Goal: Transaction & Acquisition: Book appointment/travel/reservation

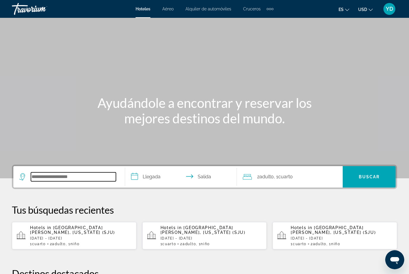
click at [61, 181] on input "Search widget" at bounding box center [73, 176] width 85 height 9
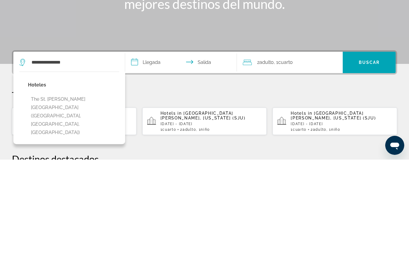
click at [87, 208] on button "The St. [PERSON_NAME][GEOGRAPHIC_DATA] ([GEOGRAPHIC_DATA], [GEOGRAPHIC_DATA], […" at bounding box center [73, 230] width 91 height 45
type input "**********"
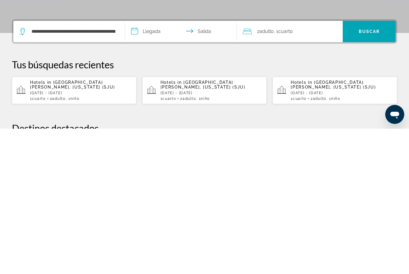
click at [167, 166] on input "**********" at bounding box center [182, 177] width 114 height 23
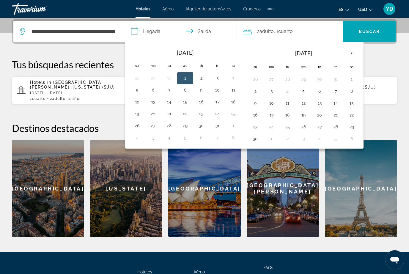
click at [236, 90] on button "11" at bounding box center [233, 90] width 10 height 8
click at [138, 104] on button "12" at bounding box center [137, 102] width 10 height 8
type input "**********"
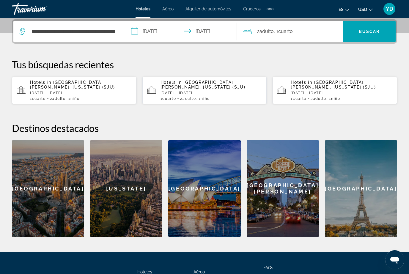
click at [297, 35] on div "2 Adulto Adulto , 1 Cuarto habitaciones" at bounding box center [293, 31] width 100 height 8
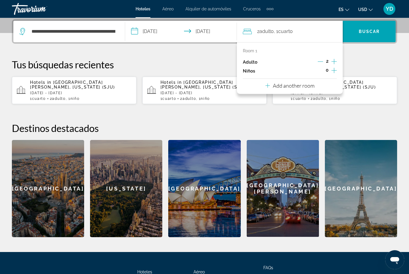
click at [331, 71] on icon "Increment children" at bounding box center [333, 70] width 5 height 7
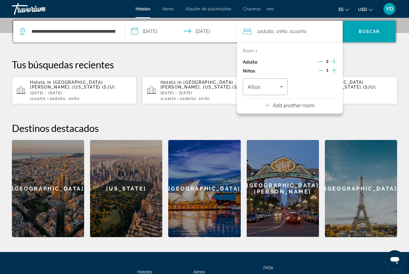
click at [274, 88] on span "Travelers: 2 adults, 1 child" at bounding box center [263, 86] width 32 height 7
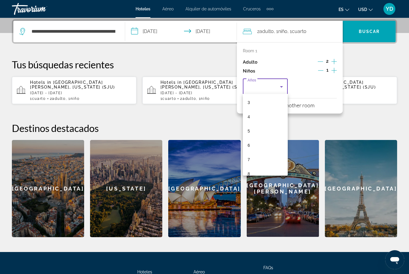
click at [386, 59] on div at bounding box center [204, 137] width 409 height 274
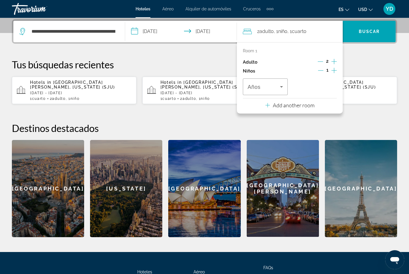
click at [373, 38] on span "Search widget" at bounding box center [368, 31] width 53 height 14
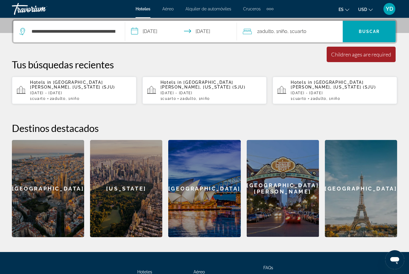
click at [289, 34] on span ", 1 Cuarto habitaciones" at bounding box center [296, 31] width 19 height 8
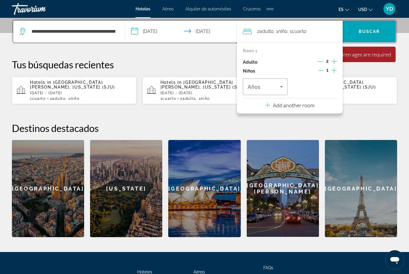
click at [276, 89] on span "Travelers: 2 adults, 1 child" at bounding box center [263, 86] width 32 height 7
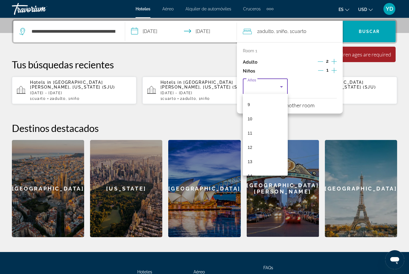
scroll to position [127, 0]
click at [255, 152] on mat-option "12" at bounding box center [265, 147] width 45 height 14
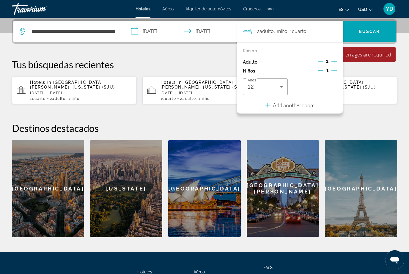
click at [377, 32] on span "Buscar" at bounding box center [369, 31] width 21 height 5
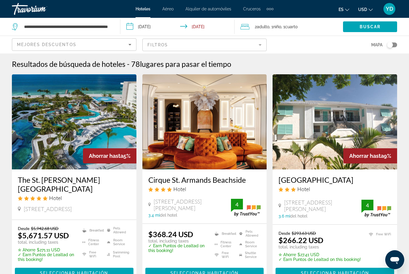
click at [116, 27] on app-destination-search "**********" at bounding box center [60, 27] width 120 height 18
click at [110, 28] on input "**********" at bounding box center [67, 26] width 88 height 9
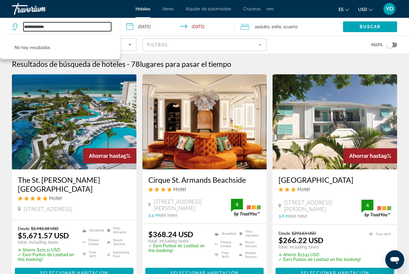
click at [70, 26] on input "**********" at bounding box center [67, 26] width 88 height 9
type input "*"
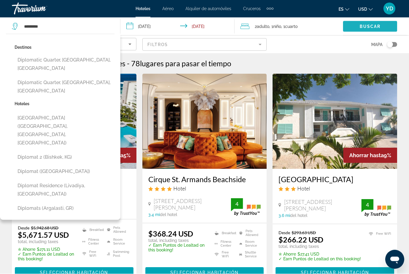
click at [380, 26] on span "Buscar" at bounding box center [369, 26] width 21 height 5
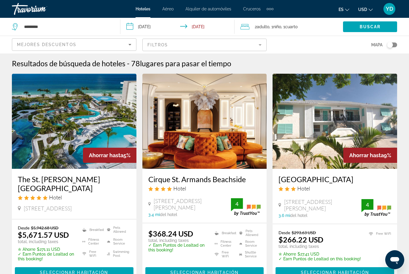
click at [372, 26] on span "Buscar" at bounding box center [369, 26] width 21 height 5
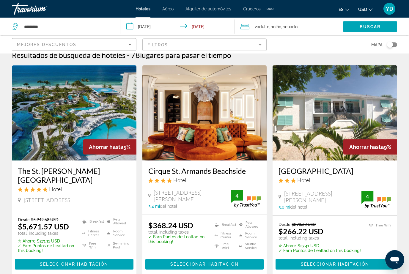
scroll to position [0, 0]
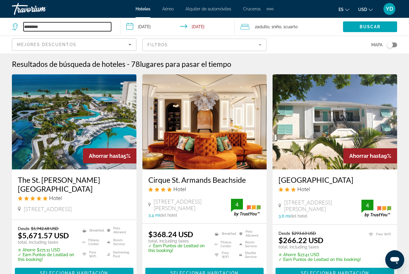
click at [51, 22] on input "********" at bounding box center [67, 26] width 88 height 9
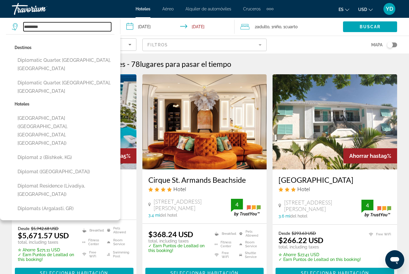
click at [57, 30] on input "********" at bounding box center [67, 26] width 88 height 9
type input "*"
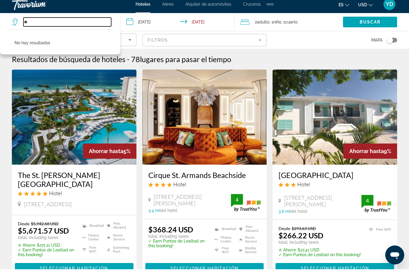
type input "*"
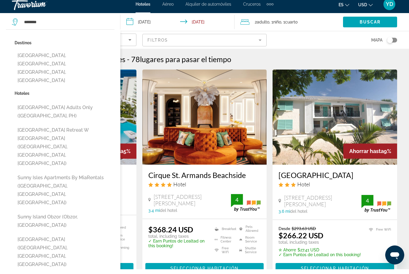
click at [48, 59] on button "[GEOGRAPHIC_DATA], [GEOGRAPHIC_DATA], [GEOGRAPHIC_DATA], [GEOGRAPHIC_DATA]" at bounding box center [65, 73] width 100 height 36
type input "**********"
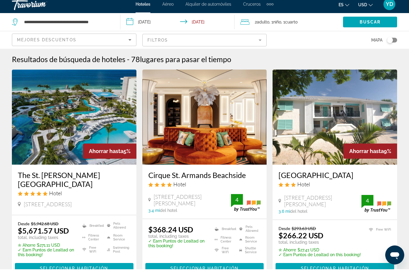
click at [371, 20] on span "Search widget" at bounding box center [370, 27] width 54 height 14
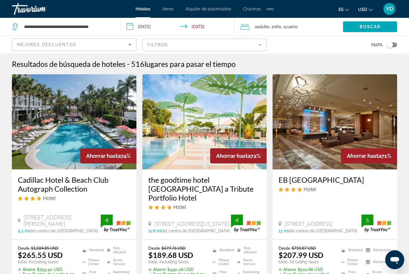
click at [229, 143] on img "Main content" at bounding box center [204, 121] width 124 height 95
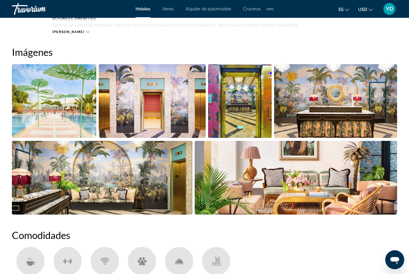
scroll to position [378, 0]
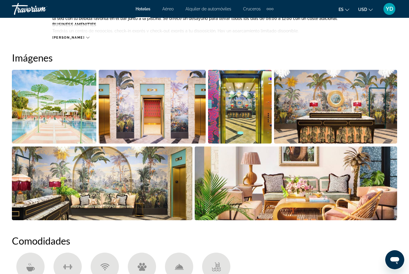
click at [369, 166] on img "Open full-screen image slider" at bounding box center [296, 183] width 203 height 74
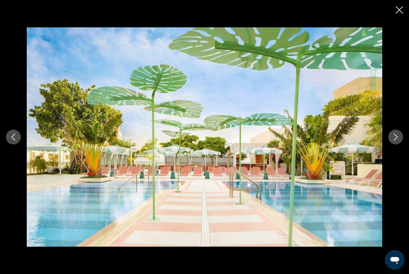
click at [394, 138] on icon "Next image" at bounding box center [395, 136] width 7 height 7
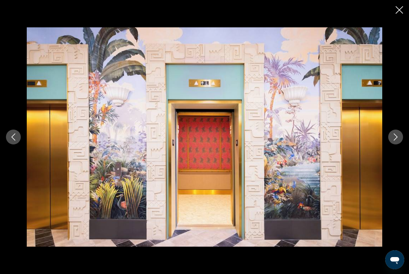
click at [392, 139] on icon "Next image" at bounding box center [395, 136] width 7 height 7
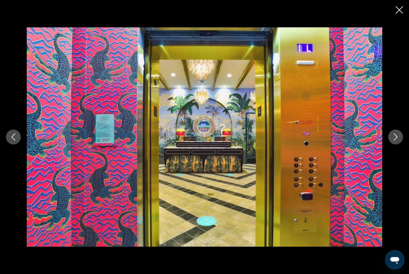
click at [391, 140] on button "Next image" at bounding box center [395, 137] width 15 height 15
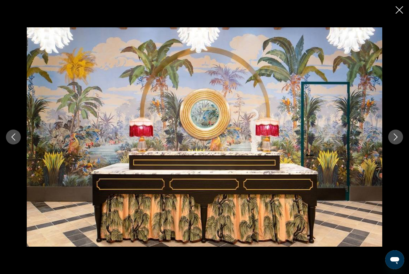
click at [388, 141] on div "prev next" at bounding box center [204, 136] width 409 height 219
click at [386, 142] on div "prev next" at bounding box center [204, 136] width 409 height 219
click at [390, 141] on button "Next image" at bounding box center [395, 137] width 15 height 15
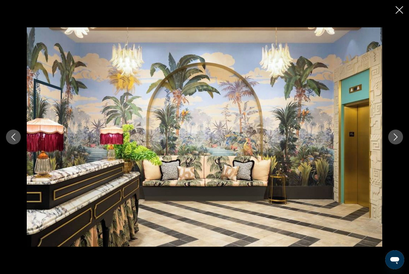
click at [397, 141] on button "Next image" at bounding box center [395, 137] width 15 height 15
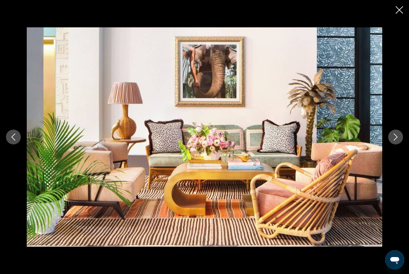
click at [395, 141] on button "Next image" at bounding box center [395, 137] width 15 height 15
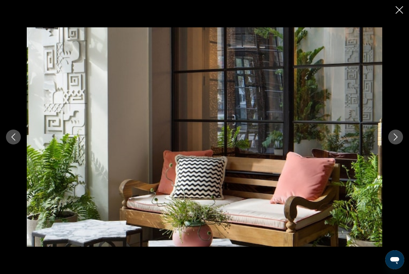
click at [395, 141] on button "Next image" at bounding box center [395, 137] width 15 height 15
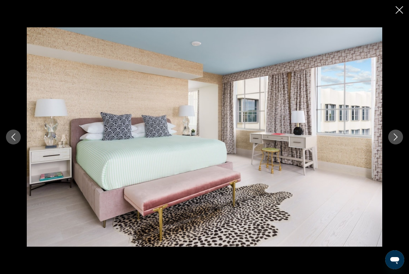
click at [394, 143] on button "Next image" at bounding box center [395, 137] width 15 height 15
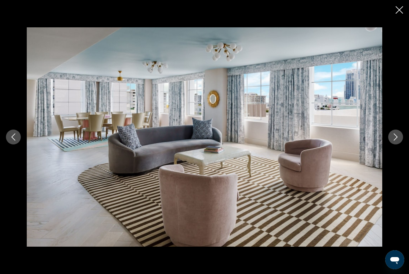
click at [394, 144] on button "Next image" at bounding box center [395, 137] width 15 height 15
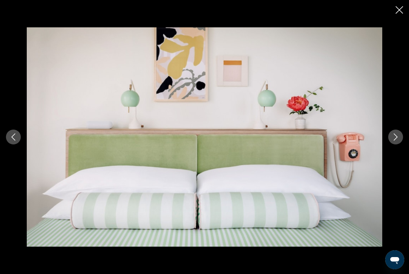
click at [392, 144] on button "Next image" at bounding box center [395, 137] width 15 height 15
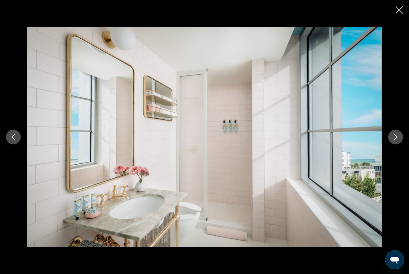
click at [397, 141] on button "Next image" at bounding box center [395, 137] width 15 height 15
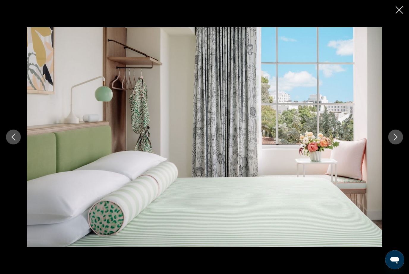
click at [397, 142] on button "Next image" at bounding box center [395, 137] width 15 height 15
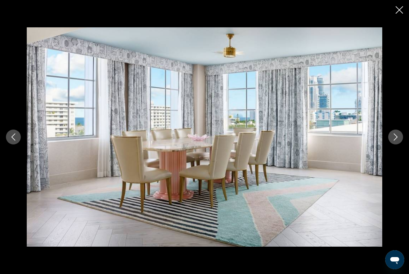
click at [396, 142] on button "Next image" at bounding box center [395, 137] width 15 height 15
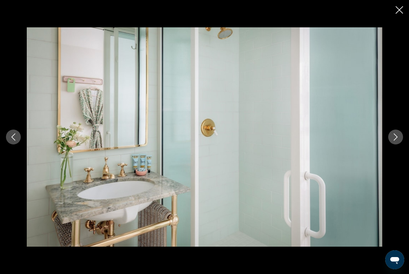
click at [396, 142] on button "Next image" at bounding box center [395, 137] width 15 height 15
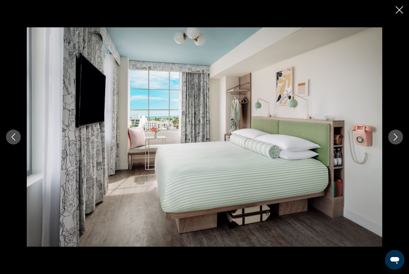
click at [394, 143] on button "Next image" at bounding box center [395, 137] width 15 height 15
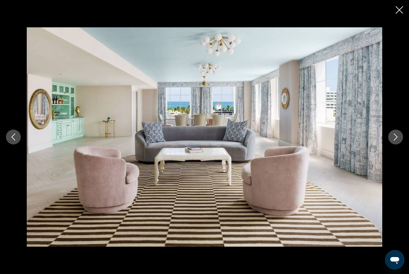
click at [392, 146] on div "prev next" at bounding box center [204, 136] width 409 height 219
click at [399, 138] on button "Next image" at bounding box center [395, 137] width 15 height 15
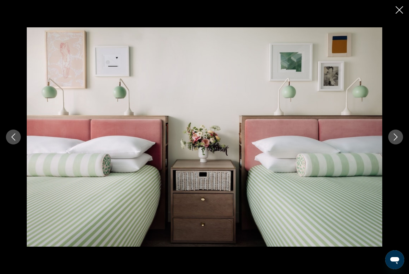
click at [398, 139] on icon "Next image" at bounding box center [395, 136] width 7 height 7
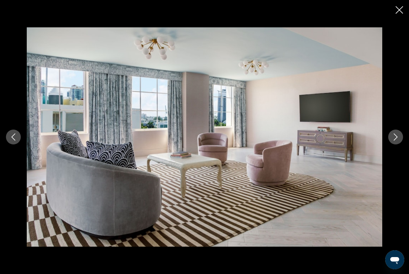
click at [397, 142] on button "Next image" at bounding box center [395, 137] width 15 height 15
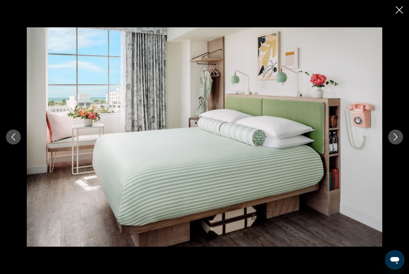
click at [398, 140] on icon "Next image" at bounding box center [395, 136] width 7 height 7
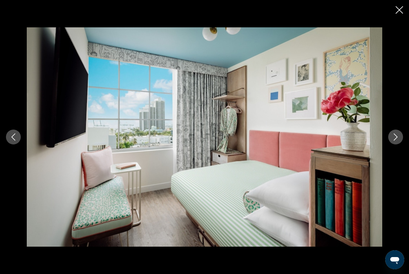
click at [398, 140] on icon "Next image" at bounding box center [395, 136] width 7 height 7
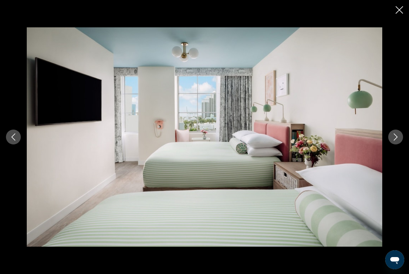
click at [397, 140] on icon "Next image" at bounding box center [395, 136] width 7 height 7
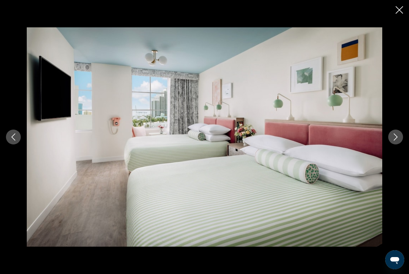
click at [397, 140] on icon "Next image" at bounding box center [395, 136] width 7 height 7
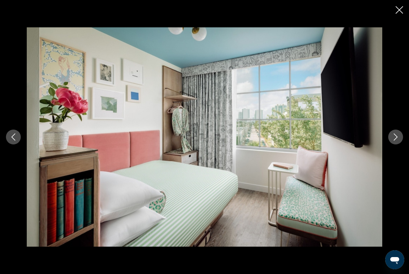
click at [397, 140] on icon "Next image" at bounding box center [395, 136] width 7 height 7
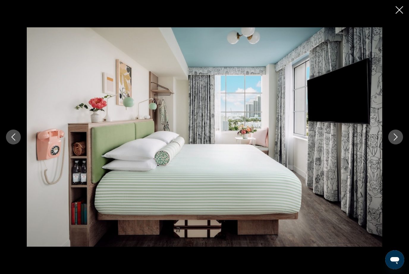
click at [395, 142] on button "Next image" at bounding box center [395, 137] width 15 height 15
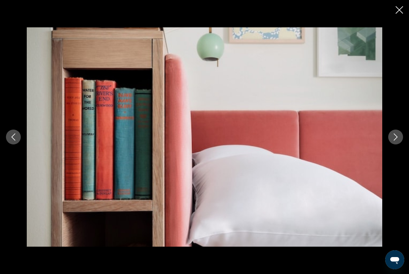
click at [396, 141] on button "Next image" at bounding box center [395, 137] width 15 height 15
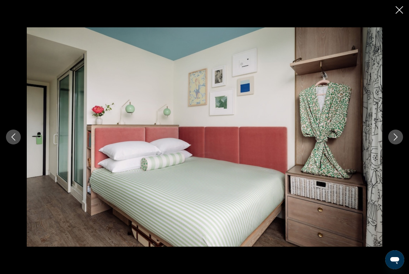
click at [398, 139] on icon "Next image" at bounding box center [395, 136] width 7 height 7
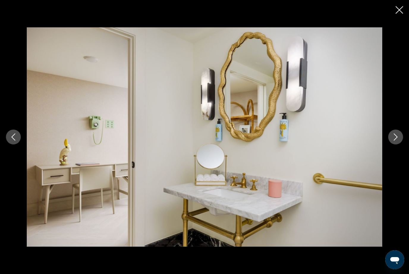
click at [397, 140] on button "Next image" at bounding box center [395, 137] width 15 height 15
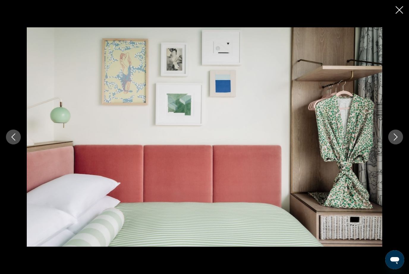
click at [396, 142] on button "Next image" at bounding box center [395, 137] width 15 height 15
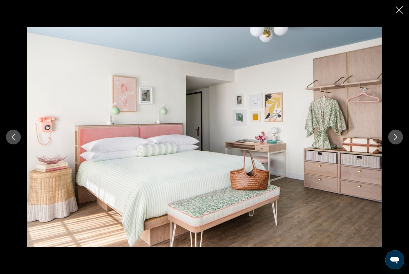
click at [396, 141] on button "Next image" at bounding box center [395, 137] width 15 height 15
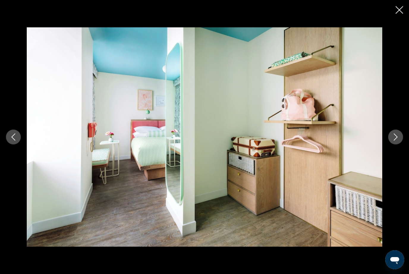
click at [396, 140] on icon "Next image" at bounding box center [395, 136] width 7 height 7
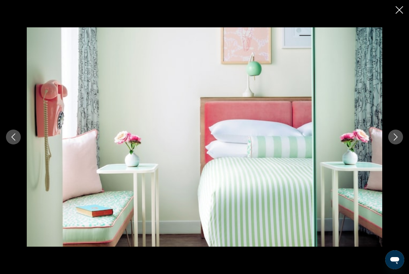
click at [396, 140] on button "Next image" at bounding box center [395, 137] width 15 height 15
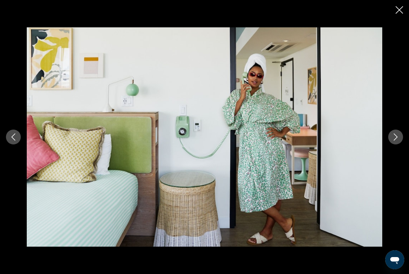
click at [397, 140] on icon "Next image" at bounding box center [395, 136] width 7 height 7
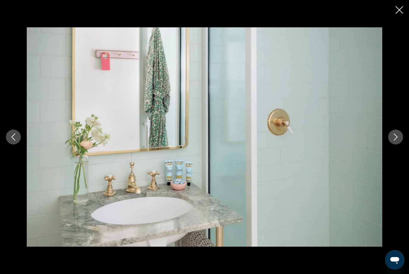
click at [395, 139] on icon "Next image" at bounding box center [395, 136] width 7 height 7
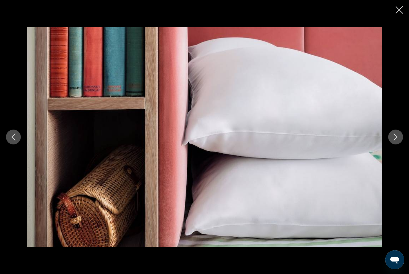
click at [395, 140] on button "Next image" at bounding box center [395, 137] width 15 height 15
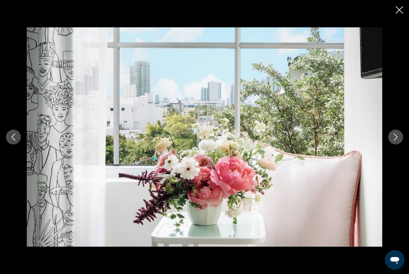
click at [392, 145] on div "prev next" at bounding box center [204, 136] width 409 height 219
click at [396, 138] on icon "Next image" at bounding box center [395, 136] width 7 height 7
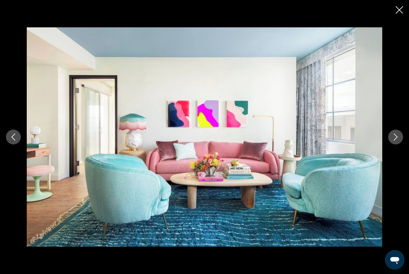
scroll to position [786, 0]
click at [399, 19] on div "prev next" at bounding box center [204, 137] width 409 height 274
click at [401, 8] on icon "Close slideshow" at bounding box center [398, 9] width 7 height 7
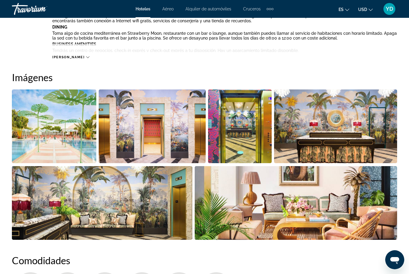
scroll to position [340, 0]
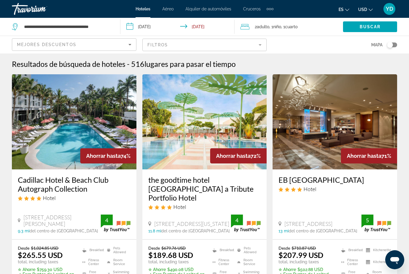
click at [44, 106] on img "Main content" at bounding box center [74, 121] width 124 height 95
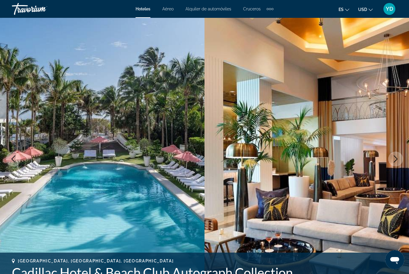
click at [397, 161] on icon "Next image" at bounding box center [395, 158] width 7 height 7
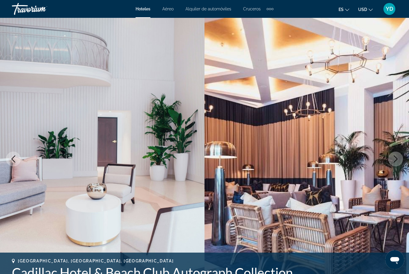
click at [399, 159] on button "Next image" at bounding box center [395, 158] width 15 height 15
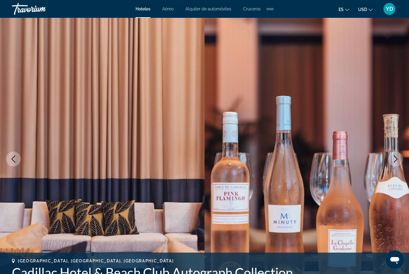
click at [398, 163] on button "Next image" at bounding box center [395, 158] width 15 height 15
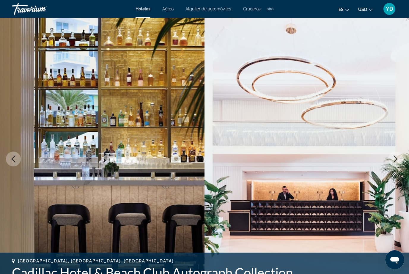
click at [398, 164] on button "Next image" at bounding box center [395, 158] width 15 height 15
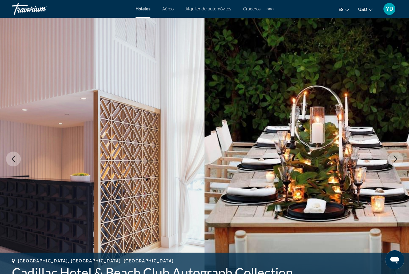
click at [397, 163] on button "Next image" at bounding box center [395, 158] width 15 height 15
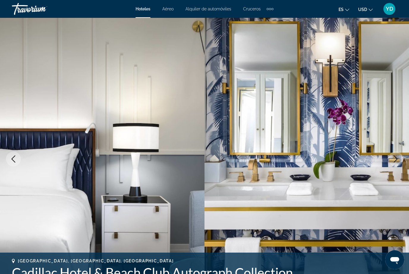
click at [397, 163] on button "Next image" at bounding box center [395, 158] width 15 height 15
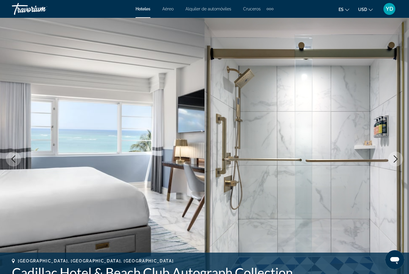
click at [398, 161] on icon "Next image" at bounding box center [395, 158] width 7 height 7
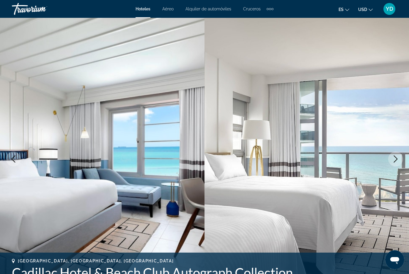
click at [398, 164] on button "Next image" at bounding box center [395, 158] width 15 height 15
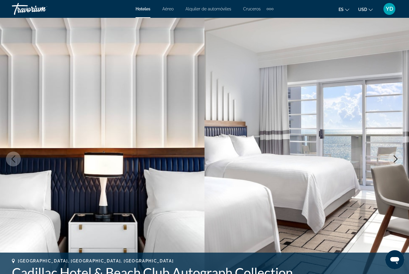
click at [398, 165] on button "Next image" at bounding box center [395, 158] width 15 height 15
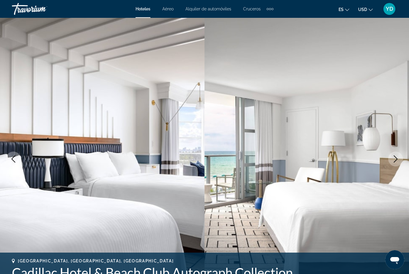
click at [398, 160] on icon "Next image" at bounding box center [395, 158] width 7 height 7
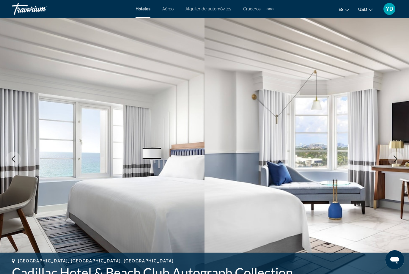
click at [397, 160] on icon "Next image" at bounding box center [395, 158] width 7 height 7
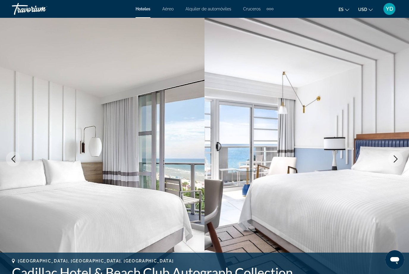
click at [398, 161] on icon "Next image" at bounding box center [395, 158] width 7 height 7
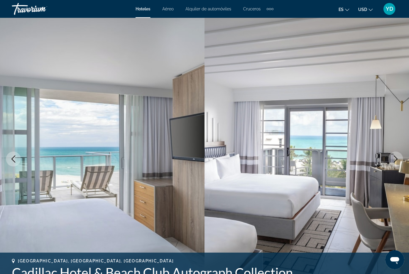
click at [398, 162] on icon "Next image" at bounding box center [395, 158] width 7 height 7
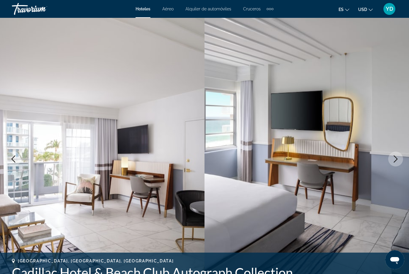
click at [398, 163] on button "Next image" at bounding box center [395, 158] width 15 height 15
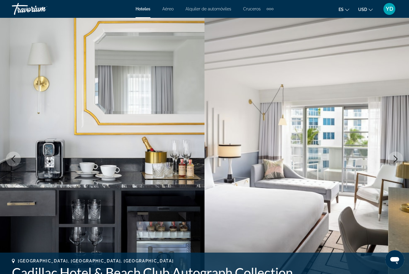
click at [399, 159] on icon "Next image" at bounding box center [395, 158] width 7 height 7
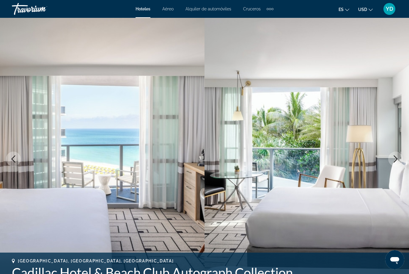
click at [399, 166] on img "Main content" at bounding box center [306, 159] width 204 height 282
click at [398, 166] on img "Main content" at bounding box center [306, 159] width 204 height 282
click at [397, 157] on icon "Next image" at bounding box center [395, 158] width 7 height 7
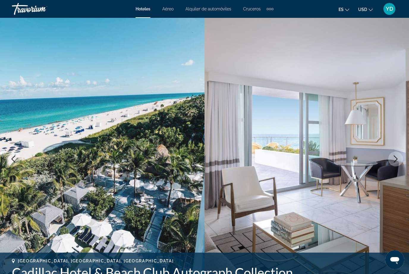
click at [397, 164] on button "Next image" at bounding box center [395, 158] width 15 height 15
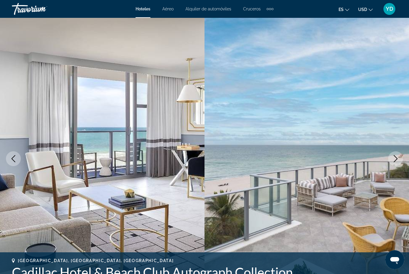
scroll to position [13, 0]
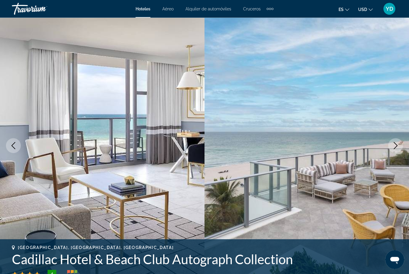
click at [397, 151] on button "Next image" at bounding box center [395, 145] width 15 height 15
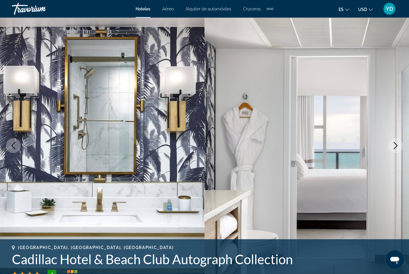
click at [398, 149] on icon "Next image" at bounding box center [395, 145] width 7 height 7
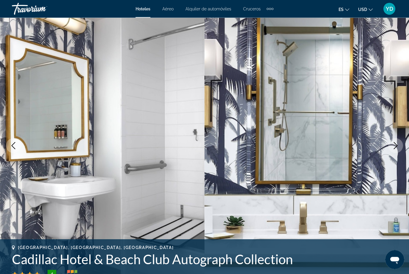
click at [397, 148] on icon "Next image" at bounding box center [395, 145] width 7 height 7
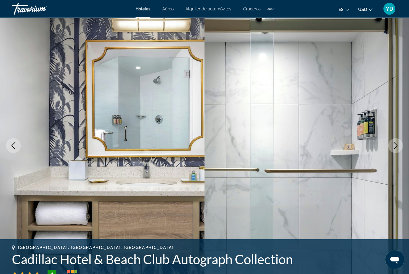
click at [396, 150] on button "Next image" at bounding box center [395, 145] width 15 height 15
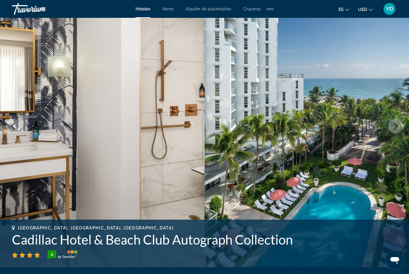
scroll to position [40, 0]
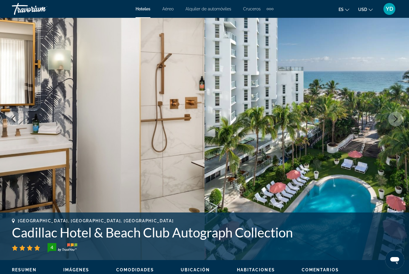
click at [381, 98] on img "Main content" at bounding box center [306, 119] width 204 height 282
click at [358, 87] on img "Main content" at bounding box center [306, 119] width 204 height 282
click at [354, 81] on img "Main content" at bounding box center [306, 119] width 204 height 282
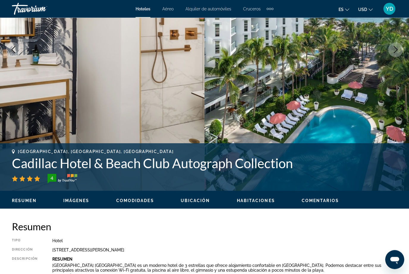
click at [345, 77] on img "Main content" at bounding box center [306, 50] width 204 height 282
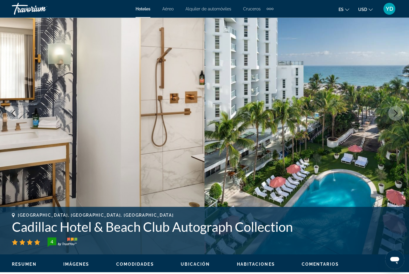
scroll to position [46, 0]
click at [395, 112] on icon "Next image" at bounding box center [395, 113] width 7 height 7
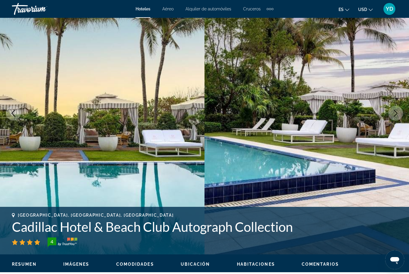
click at [397, 116] on icon "Next image" at bounding box center [395, 113] width 7 height 7
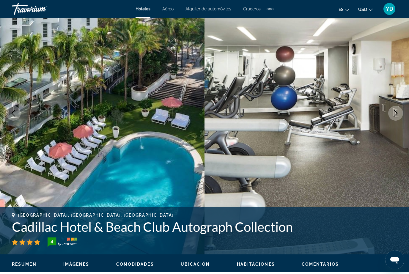
click at [397, 117] on button "Next image" at bounding box center [395, 113] width 15 height 15
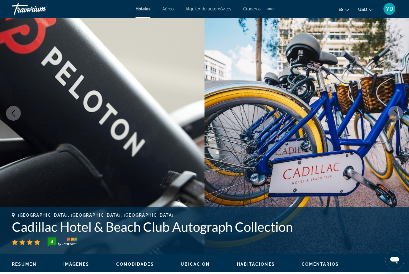
click at [398, 118] on button "Next image" at bounding box center [395, 113] width 15 height 15
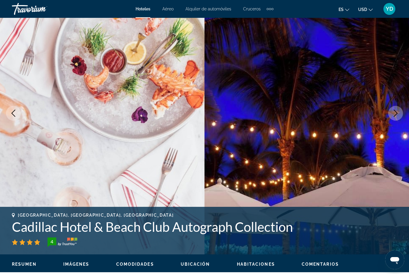
click at [396, 115] on icon "Next image" at bounding box center [395, 113] width 7 height 7
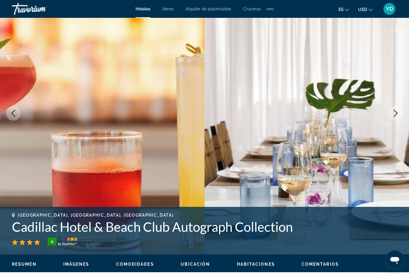
click at [396, 118] on button "Next image" at bounding box center [395, 113] width 15 height 15
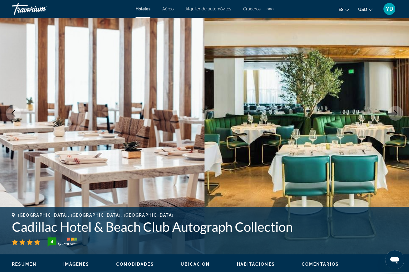
click at [396, 117] on button "Next image" at bounding box center [395, 113] width 15 height 15
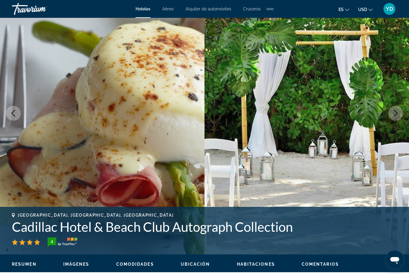
click at [397, 115] on icon "Next image" at bounding box center [395, 113] width 7 height 7
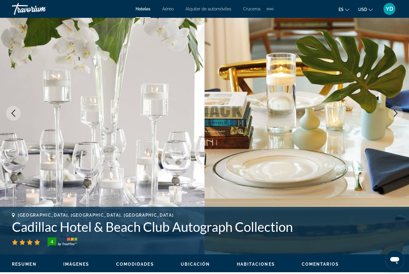
click at [397, 116] on icon "Next image" at bounding box center [395, 113] width 7 height 7
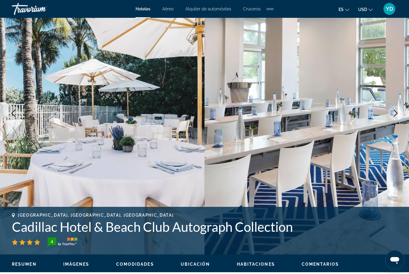
click at [398, 117] on button "Next image" at bounding box center [395, 113] width 15 height 15
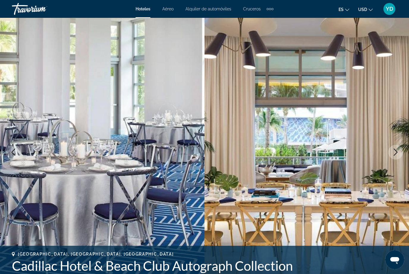
scroll to position [0, 0]
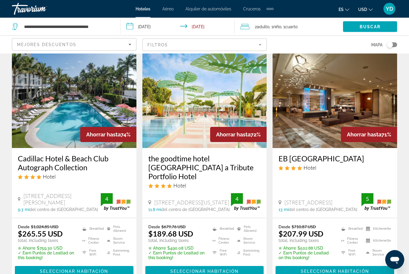
scroll to position [21, 0]
click at [386, 116] on img "Main content" at bounding box center [334, 100] width 124 height 95
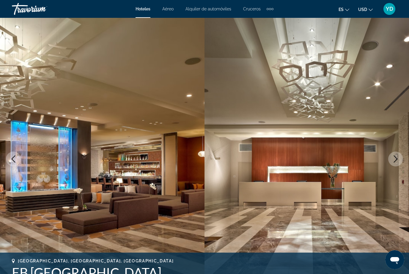
click at [397, 162] on icon "Next image" at bounding box center [395, 158] width 7 height 7
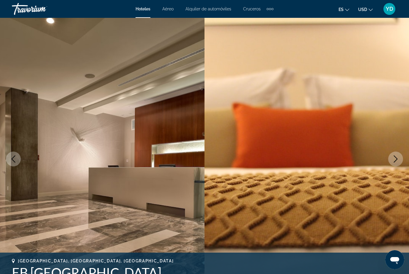
click at [396, 163] on button "Next image" at bounding box center [395, 158] width 15 height 15
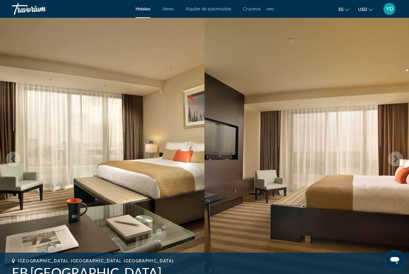
click at [396, 160] on icon "Next image" at bounding box center [396, 158] width 4 height 7
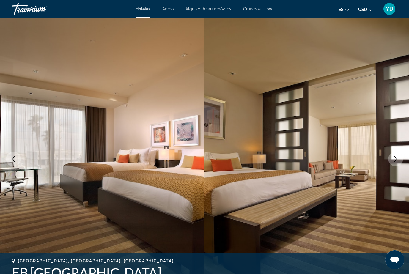
click at [395, 161] on icon "Next image" at bounding box center [396, 158] width 4 height 7
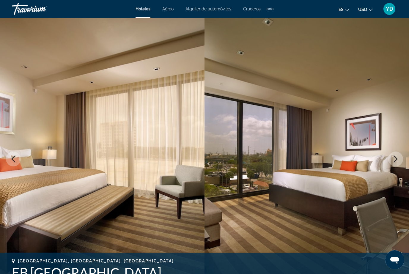
click at [396, 163] on button "Next image" at bounding box center [395, 158] width 15 height 15
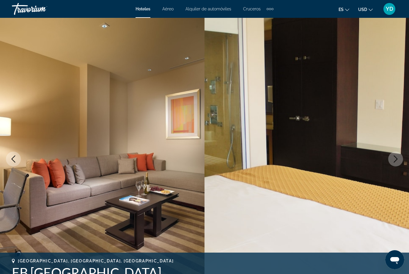
click at [396, 164] on button "Next image" at bounding box center [395, 158] width 15 height 15
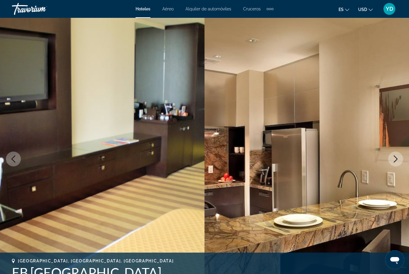
click at [396, 165] on button "Next image" at bounding box center [395, 158] width 15 height 15
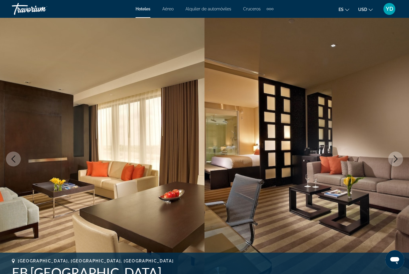
click at [396, 164] on button "Next image" at bounding box center [395, 158] width 15 height 15
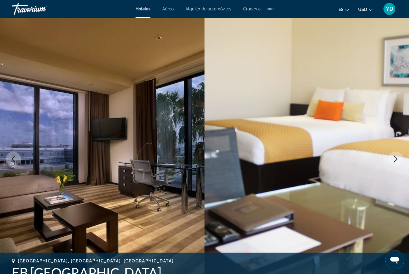
click at [396, 167] on img "Main content" at bounding box center [306, 159] width 204 height 282
click at [396, 168] on img "Main content" at bounding box center [306, 159] width 204 height 282
click at [394, 159] on icon "Next image" at bounding box center [395, 158] width 7 height 7
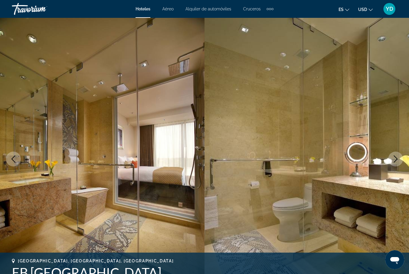
click at [396, 160] on icon "Next image" at bounding box center [396, 158] width 4 height 7
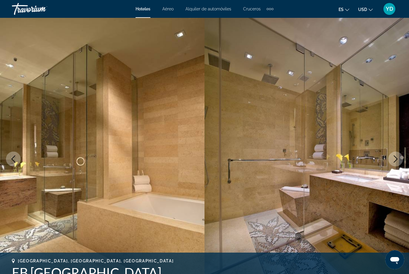
click at [396, 162] on icon "Next image" at bounding box center [395, 158] width 7 height 7
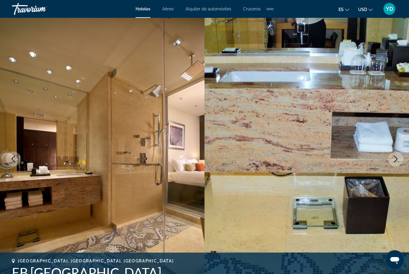
click at [396, 162] on icon "Next image" at bounding box center [395, 158] width 7 height 7
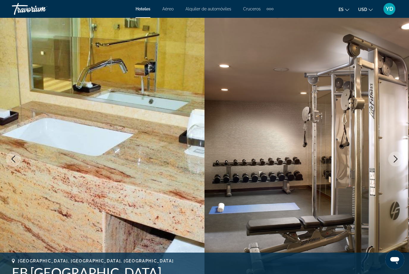
click at [395, 161] on icon "Next image" at bounding box center [396, 158] width 4 height 7
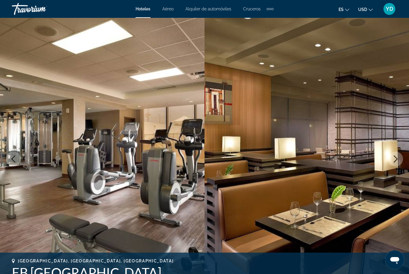
click at [395, 162] on icon "Next image" at bounding box center [395, 158] width 7 height 7
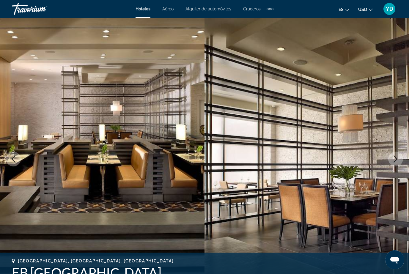
click at [399, 161] on icon "Next image" at bounding box center [395, 158] width 7 height 7
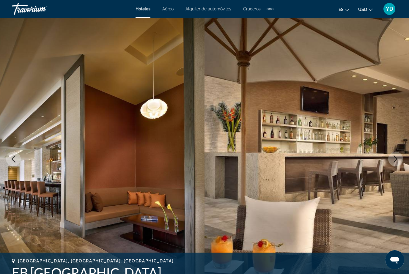
click at [397, 162] on button "Next image" at bounding box center [395, 158] width 15 height 15
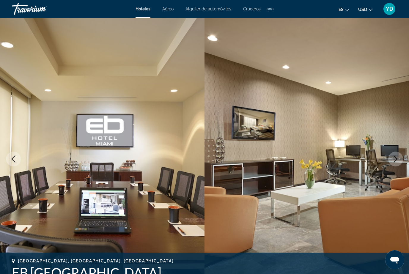
click at [397, 162] on button "Next image" at bounding box center [395, 158] width 15 height 15
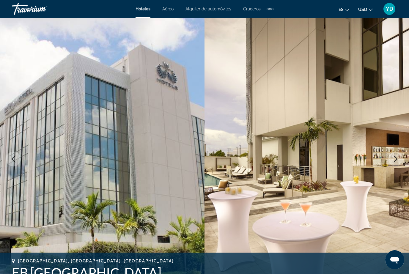
click at [397, 164] on button "Next image" at bounding box center [395, 158] width 15 height 15
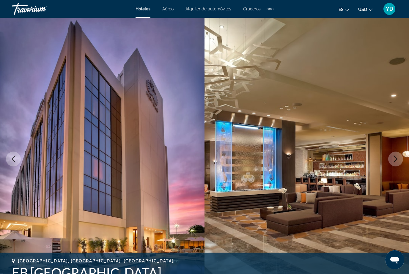
click at [397, 163] on button "Next image" at bounding box center [395, 158] width 15 height 15
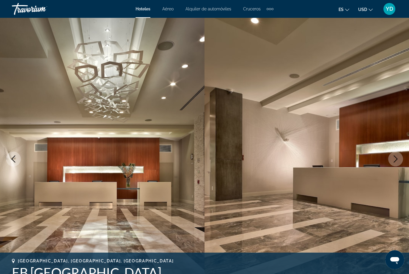
click at [398, 155] on icon "Next image" at bounding box center [395, 158] width 7 height 7
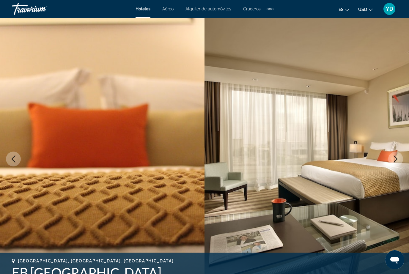
click at [397, 157] on icon "Next image" at bounding box center [395, 158] width 7 height 7
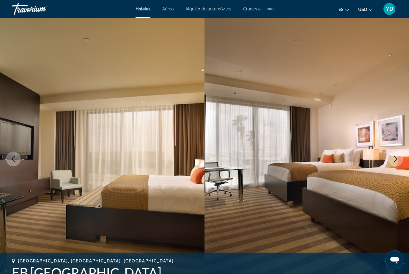
click at [397, 158] on icon "Next image" at bounding box center [395, 158] width 7 height 7
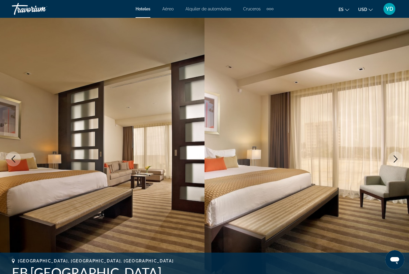
click at [397, 158] on icon "Next image" at bounding box center [395, 158] width 7 height 7
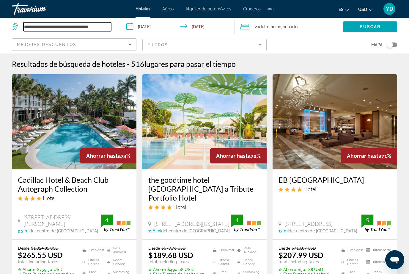
click at [110, 29] on input "**********" at bounding box center [67, 26] width 88 height 9
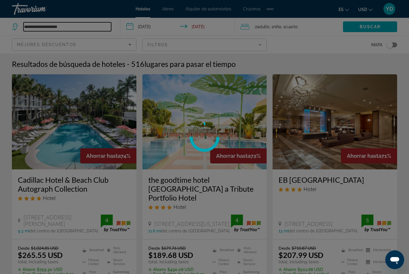
type input "**********"
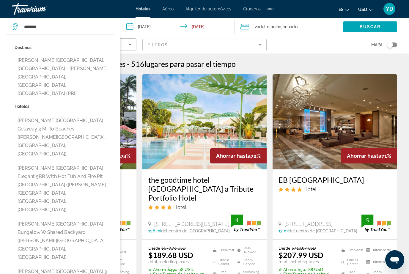
click at [36, 71] on button "[PERSON_NAME][GEOGRAPHIC_DATA], [GEOGRAPHIC_DATA] - [PERSON_NAME][GEOGRAPHIC_DA…" at bounding box center [65, 77] width 100 height 45
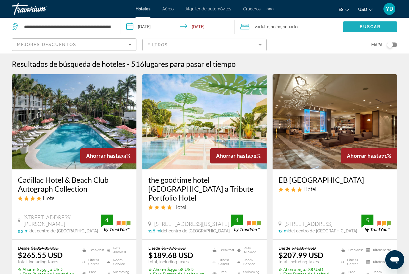
click at [381, 30] on span "Search widget" at bounding box center [370, 27] width 54 height 14
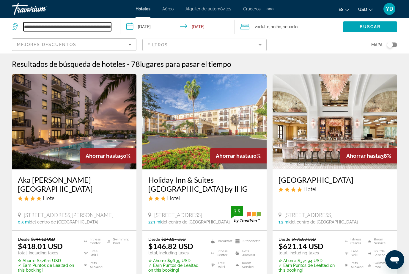
click at [109, 31] on input "**********" at bounding box center [67, 26] width 88 height 9
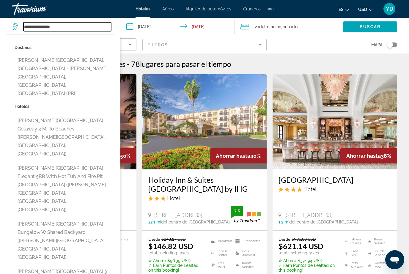
type input "****"
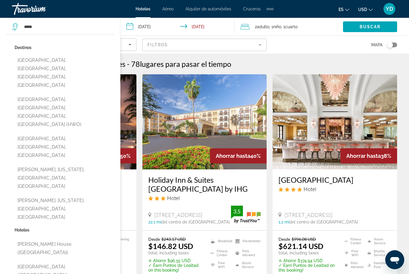
click at [32, 94] on button "[GEOGRAPHIC_DATA], [GEOGRAPHIC_DATA], [GEOGRAPHIC_DATA], [GEOGRAPHIC_DATA] (HWO)" at bounding box center [65, 112] width 100 height 36
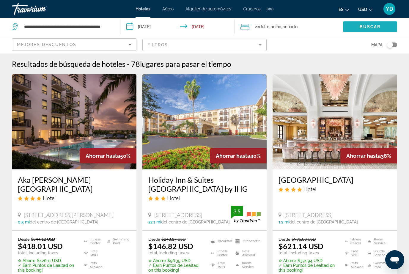
click at [374, 29] on span "Buscar" at bounding box center [369, 26] width 21 height 5
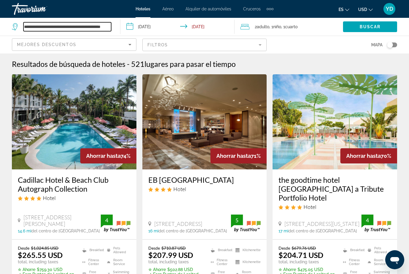
click at [108, 29] on input "**********" at bounding box center [67, 26] width 88 height 9
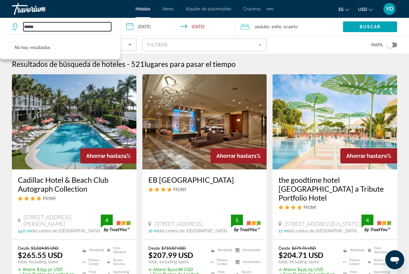
click at [57, 31] on input "*****" at bounding box center [67, 26] width 88 height 9
type input "*"
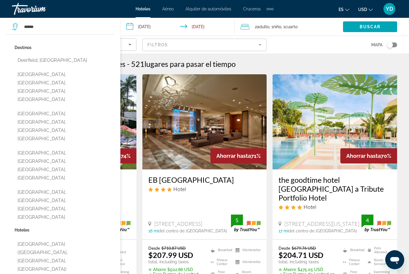
click at [86, 80] on button "[GEOGRAPHIC_DATA], [GEOGRAPHIC_DATA], [GEOGRAPHIC_DATA], [GEOGRAPHIC_DATA]" at bounding box center [65, 87] width 100 height 36
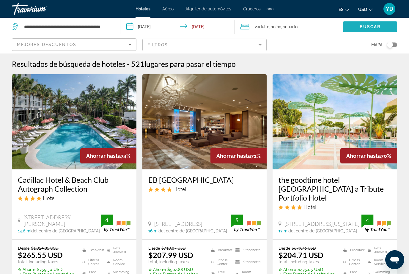
click at [386, 29] on span "Search widget" at bounding box center [370, 27] width 54 height 14
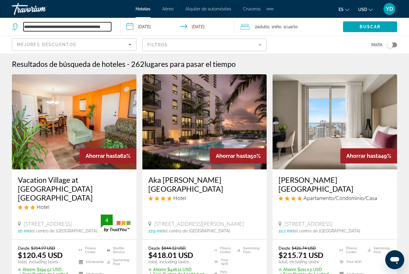
click at [110, 24] on input "**********" at bounding box center [67, 26] width 88 height 9
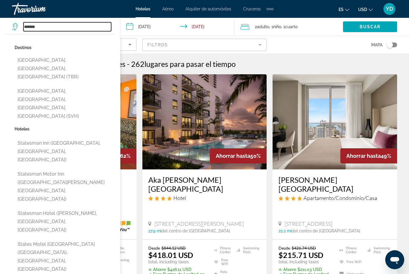
click at [74, 25] on input "******" at bounding box center [67, 26] width 88 height 9
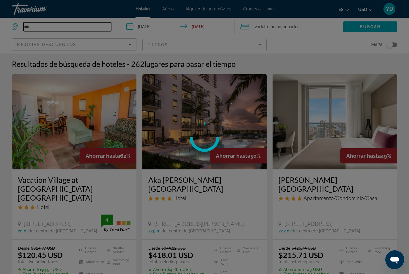
type input "*"
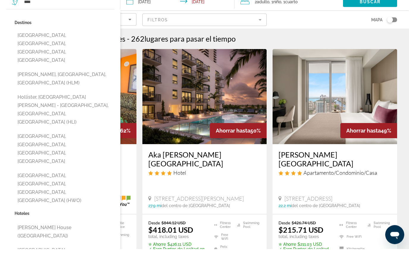
click at [84, 195] on button "[GEOGRAPHIC_DATA], [GEOGRAPHIC_DATA], [GEOGRAPHIC_DATA], [GEOGRAPHIC_DATA] (HWO)" at bounding box center [65, 213] width 100 height 36
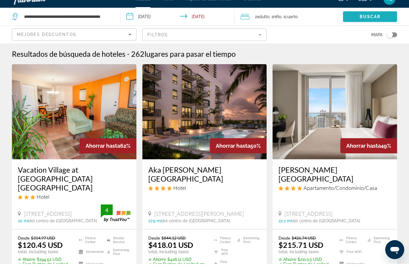
click at [374, 24] on span "Buscar" at bounding box center [369, 26] width 21 height 5
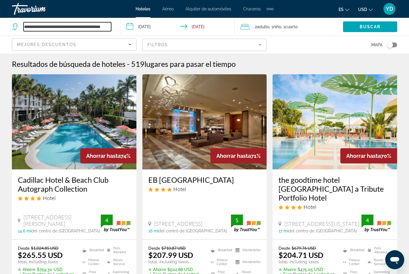
click at [110, 26] on input "**********" at bounding box center [67, 26] width 88 height 9
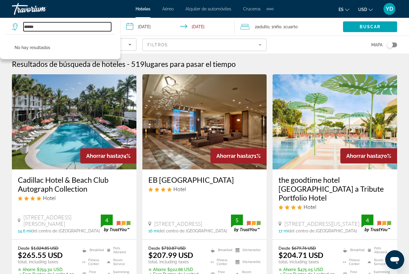
click at [46, 31] on input "*****" at bounding box center [67, 26] width 88 height 9
type input "*"
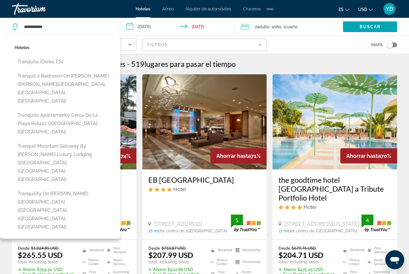
click at [373, 33] on span "Search widget" at bounding box center [370, 27] width 54 height 14
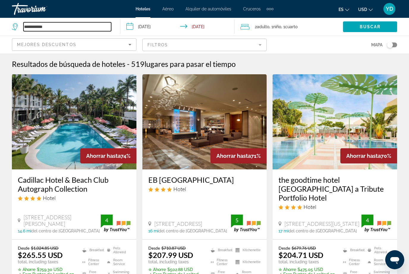
click at [55, 22] on input "**********" at bounding box center [67, 26] width 88 height 9
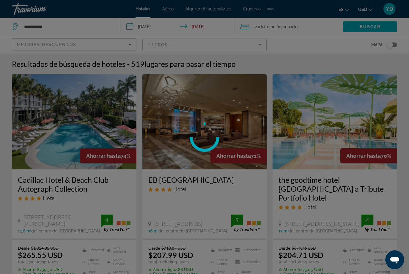
click at [51, 29] on div at bounding box center [204, 137] width 409 height 274
click at [50, 32] on div at bounding box center [204, 137] width 409 height 274
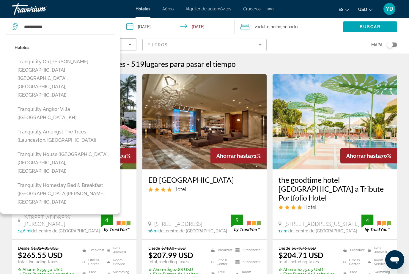
click at [56, 37] on div "Hoteles Tranquility On [PERSON_NAME][GEOGRAPHIC_DATA] ([GEOGRAPHIC_DATA], [GEOG…" at bounding box center [60, 123] width 120 height 179
click at [51, 31] on input "**********" at bounding box center [67, 26] width 88 height 9
type input "*"
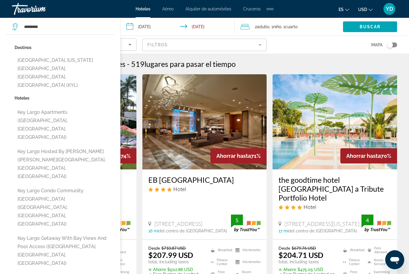
click at [27, 56] on button "[GEOGRAPHIC_DATA], [US_STATE][GEOGRAPHIC_DATA], [GEOGRAPHIC_DATA], [GEOGRAPHIC_…" at bounding box center [65, 73] width 100 height 36
type input "**********"
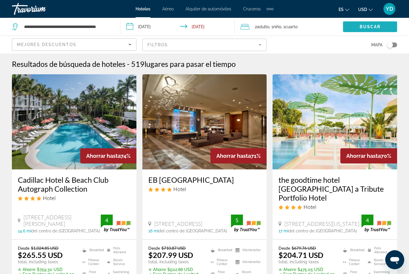
click at [388, 29] on span "Search widget" at bounding box center [370, 27] width 54 height 14
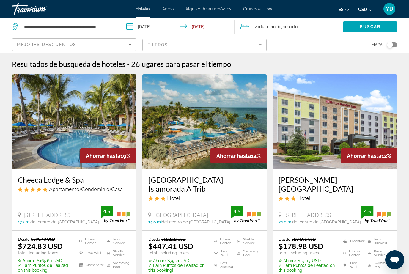
click at [165, 28] on input "**********" at bounding box center [178, 28] width 117 height 20
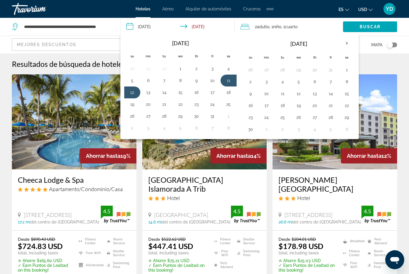
click at [214, 83] on button "10" at bounding box center [213, 80] width 10 height 8
click at [135, 92] on button "12" at bounding box center [132, 92] width 10 height 8
type input "**********"
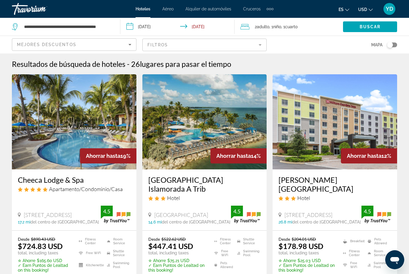
click at [379, 26] on span "Buscar" at bounding box center [369, 26] width 21 height 5
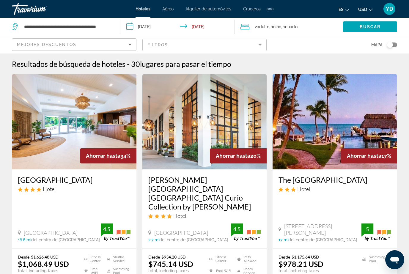
click at [120, 24] on mat-divider "Search widget" at bounding box center [120, 26] width 0 height 15
click at [110, 28] on input "**********" at bounding box center [67, 26] width 88 height 9
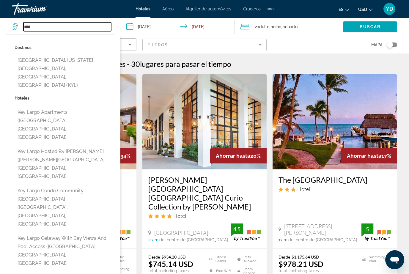
click at [55, 28] on input "****" at bounding box center [67, 26] width 88 height 9
type input "*"
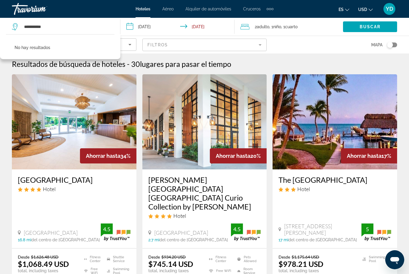
click at [373, 30] on span "Search widget" at bounding box center [370, 27] width 54 height 14
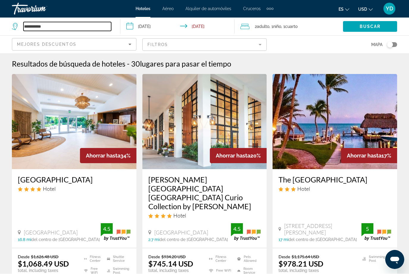
click at [69, 30] on input "**********" at bounding box center [67, 26] width 88 height 9
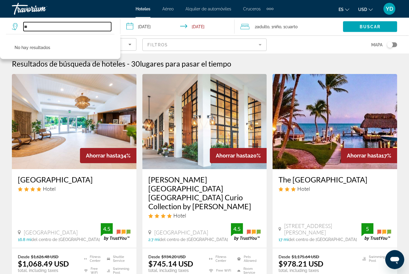
type input "*"
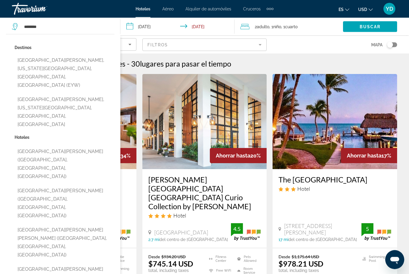
click at [100, 60] on button "[GEOGRAPHIC_DATA][PERSON_NAME], [US_STATE][GEOGRAPHIC_DATA], [GEOGRAPHIC_DATA],…" at bounding box center [65, 73] width 100 height 36
type input "**********"
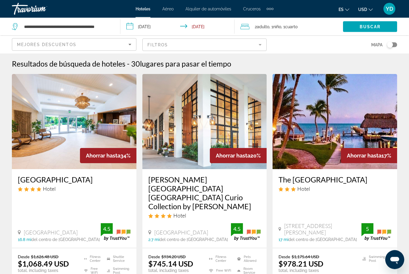
click at [379, 25] on span "Buscar" at bounding box center [369, 26] width 21 height 5
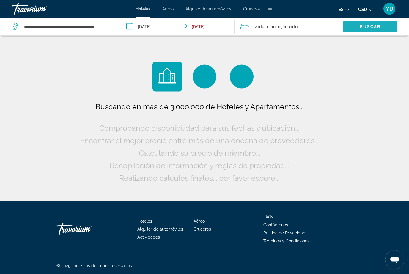
scroll to position [0, 0]
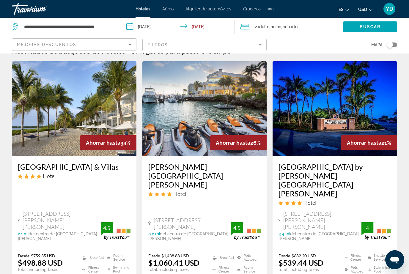
scroll to position [15, 0]
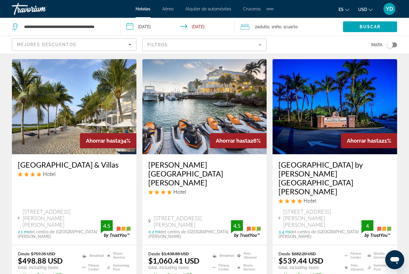
click at [104, 122] on img "Main content" at bounding box center [74, 106] width 124 height 95
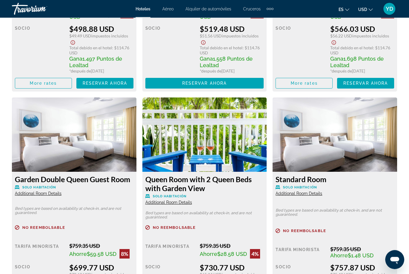
scroll to position [1089, 0]
